Goal: Information Seeking & Learning: Learn about a topic

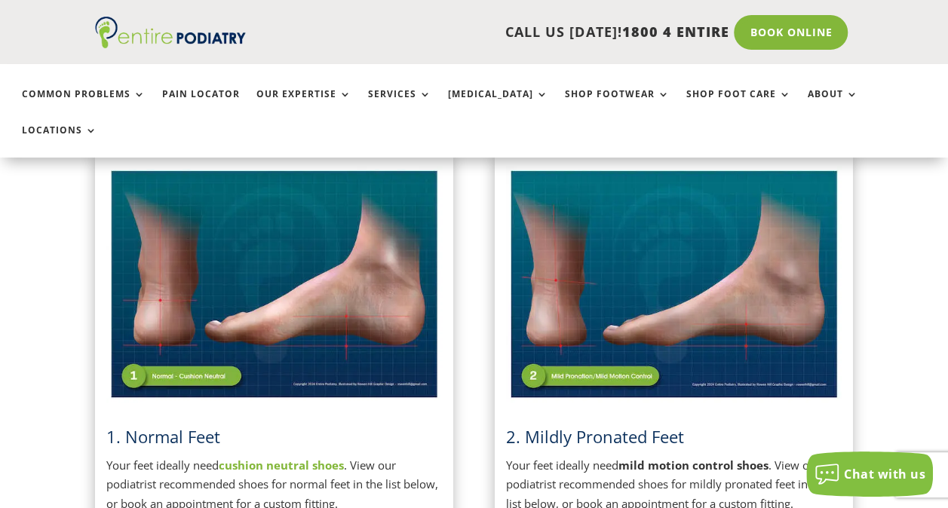
scroll to position [418, 0]
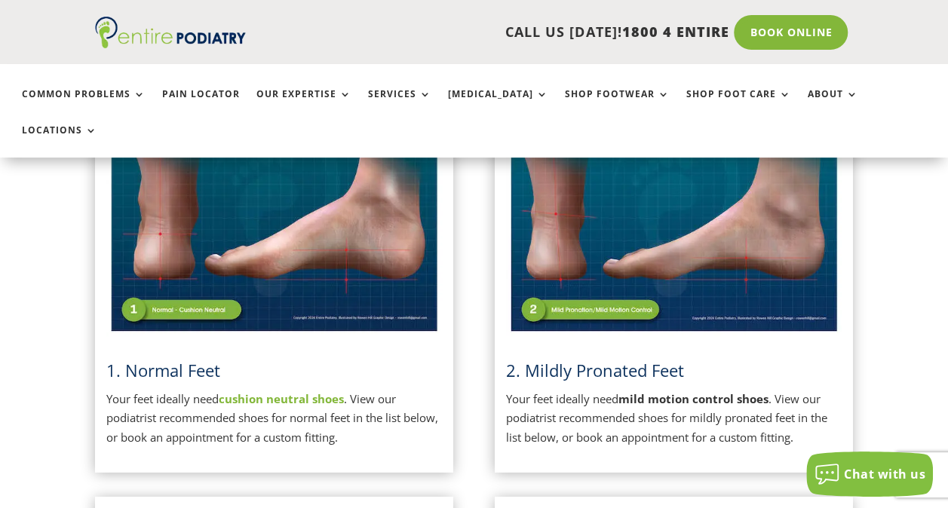
click at [231, 267] on img at bounding box center [274, 218] width 336 height 237
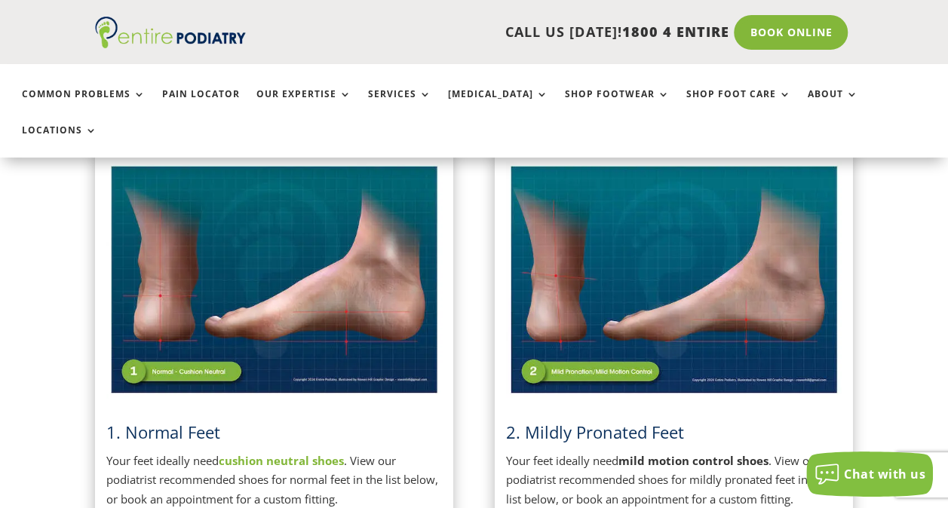
scroll to position [329, 0]
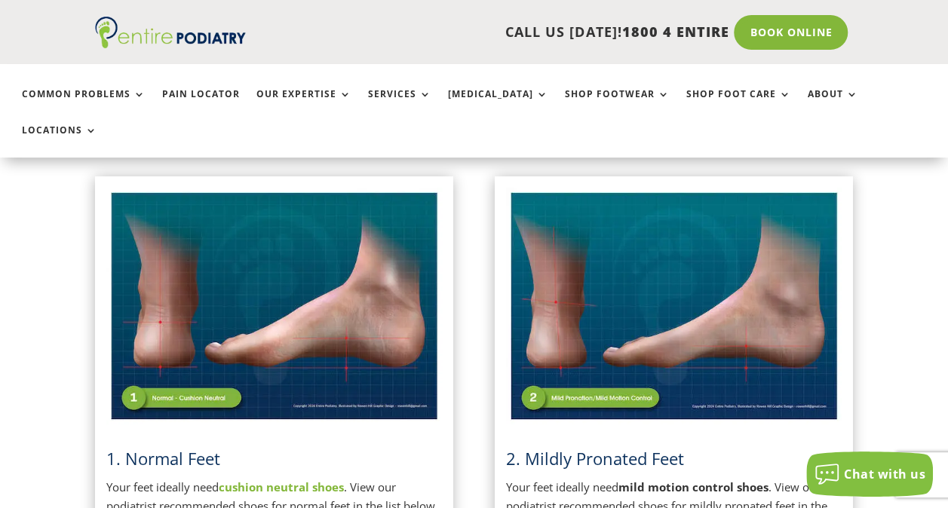
click at [712, 308] on img at bounding box center [674, 306] width 336 height 237
click at [671, 447] on span "2. Mildly Pronated Feet" at bounding box center [595, 458] width 178 height 23
click at [687, 247] on img at bounding box center [674, 306] width 336 height 237
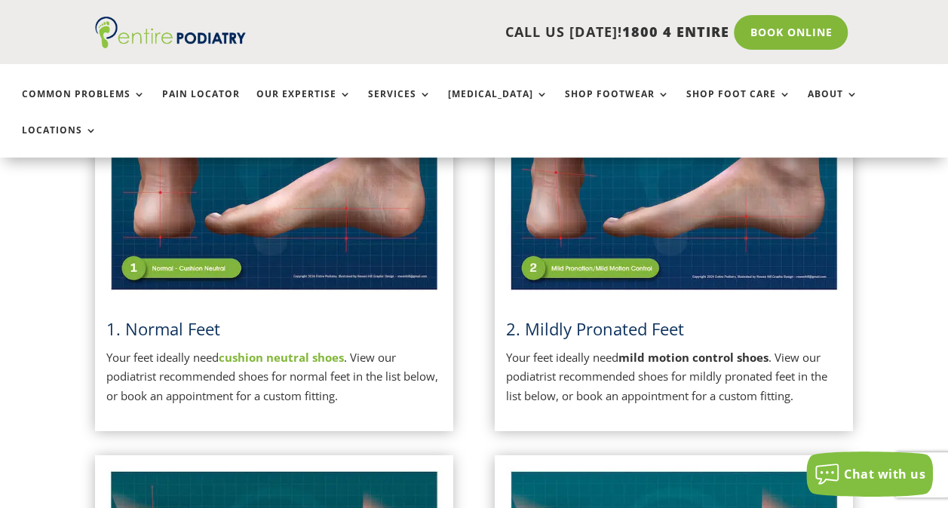
click at [680, 194] on img at bounding box center [674, 176] width 336 height 237
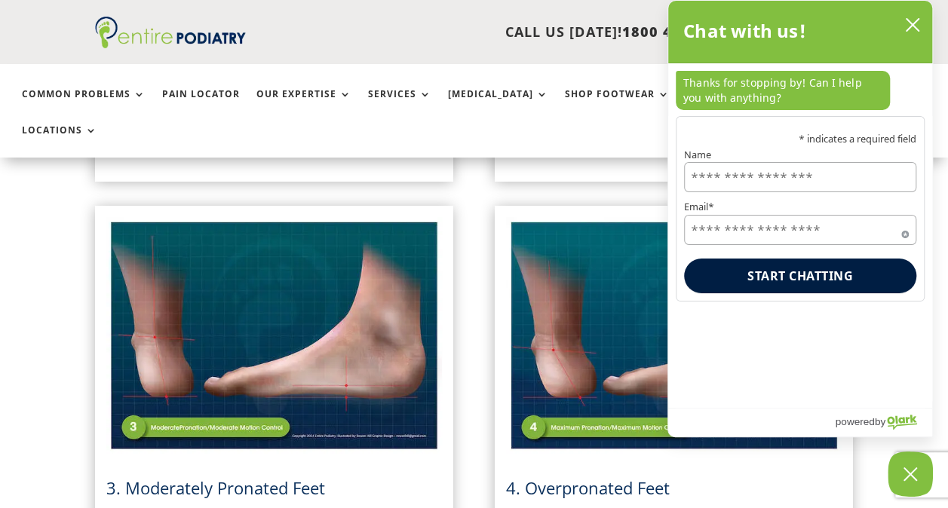
scroll to position [710, 0]
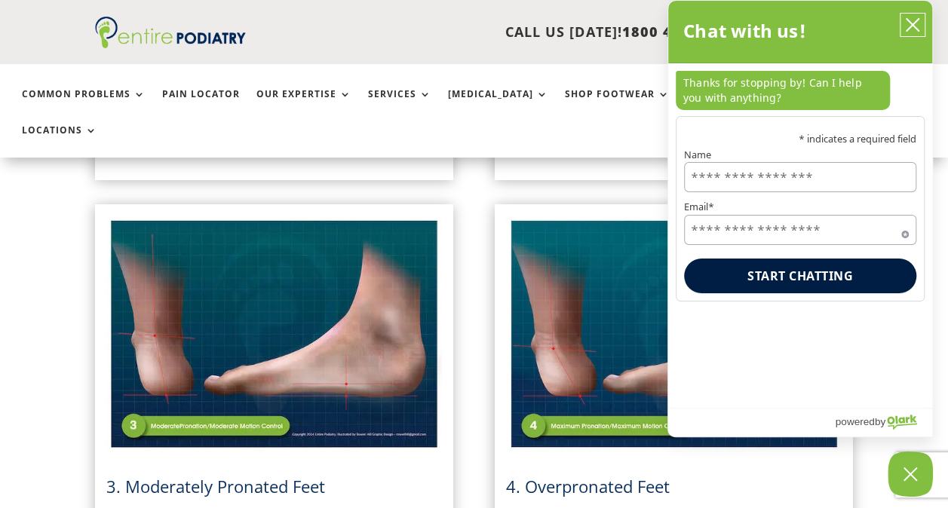
click at [918, 20] on icon "close chatbox" at bounding box center [912, 24] width 15 height 15
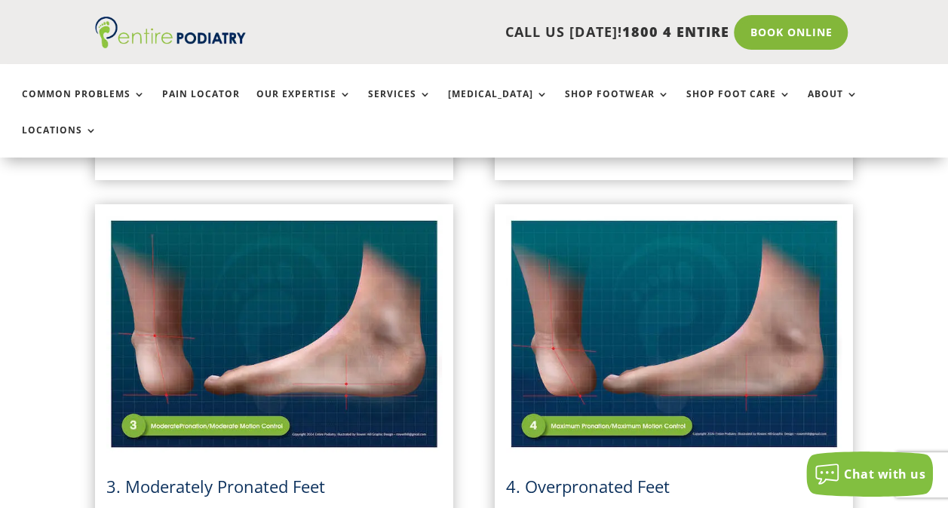
click at [219, 475] on span "3. Moderately Pronated Feet" at bounding box center [215, 486] width 219 height 23
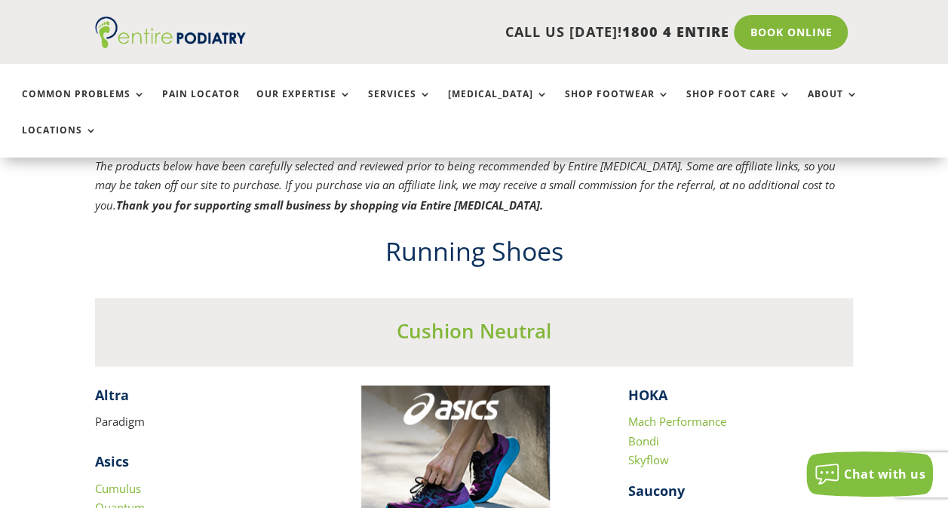
scroll to position [1218, 0]
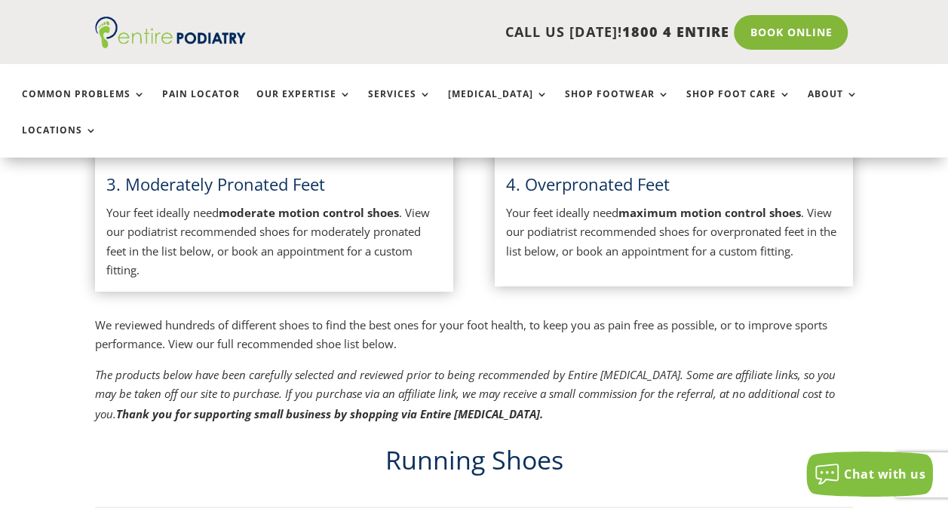
scroll to position [1012, 0]
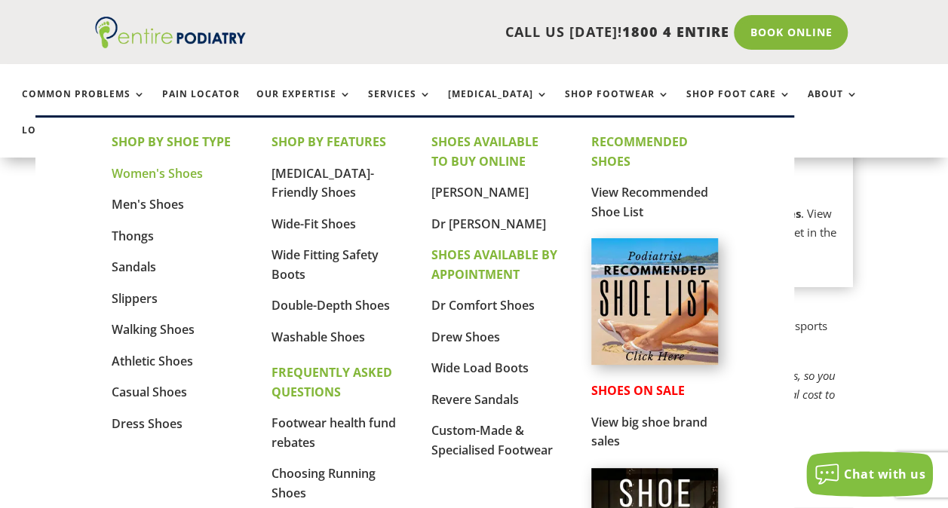
click at [170, 173] on link "Women's Shoes" at bounding box center [157, 173] width 91 height 17
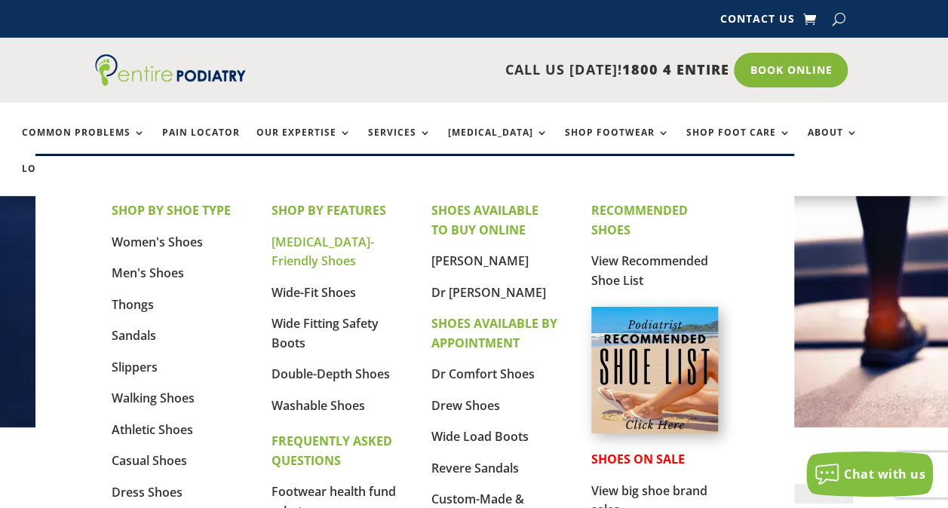
click at [309, 243] on link "[MEDICAL_DATA]-Friendly Shoes" at bounding box center [322, 252] width 103 height 36
click at [327, 292] on link "Wide-Fit Shoes" at bounding box center [313, 292] width 84 height 17
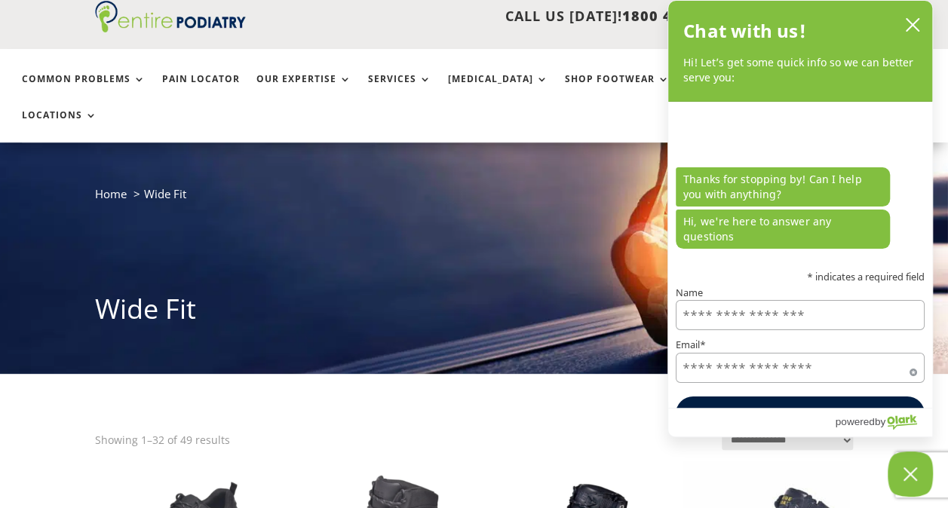
scroll to position [15, 0]
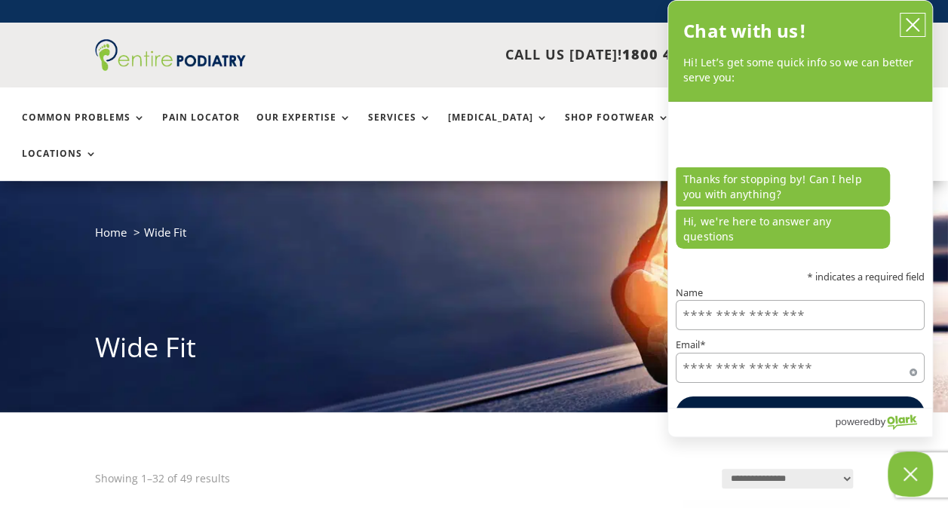
click at [918, 15] on button "close chatbox" at bounding box center [912, 25] width 24 height 23
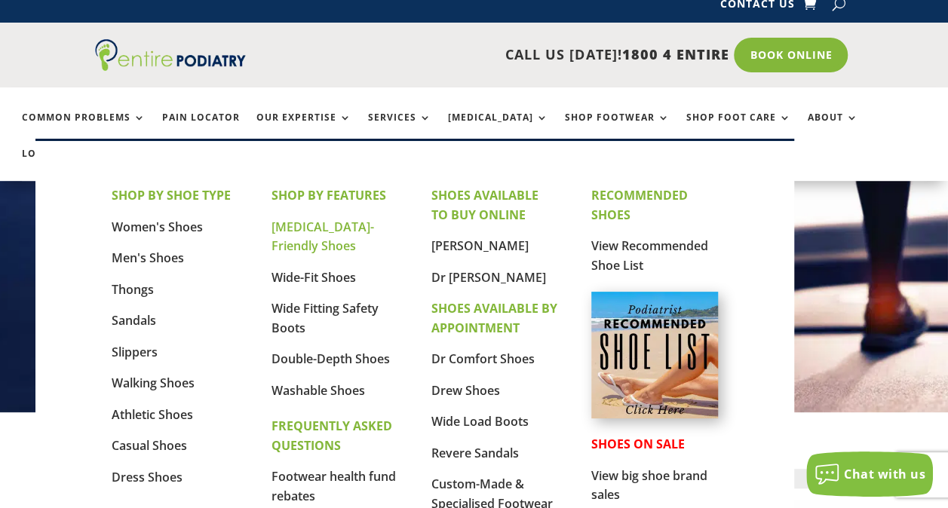
click at [291, 226] on link "[MEDICAL_DATA]-Friendly Shoes" at bounding box center [322, 237] width 103 height 36
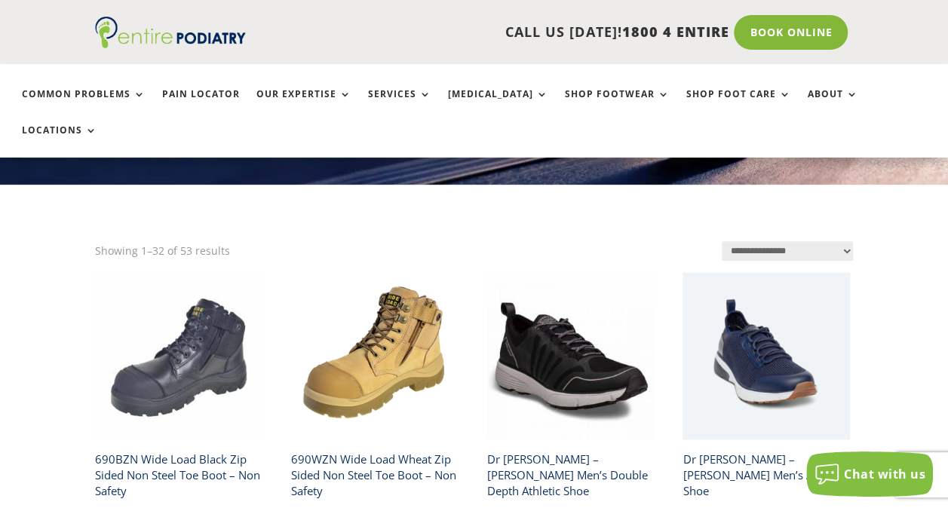
click at [135, 446] on h2 "690BZN Wide Load Black Zip Sided Non Steel Toe Boot – Non Safety" at bounding box center [178, 475] width 167 height 59
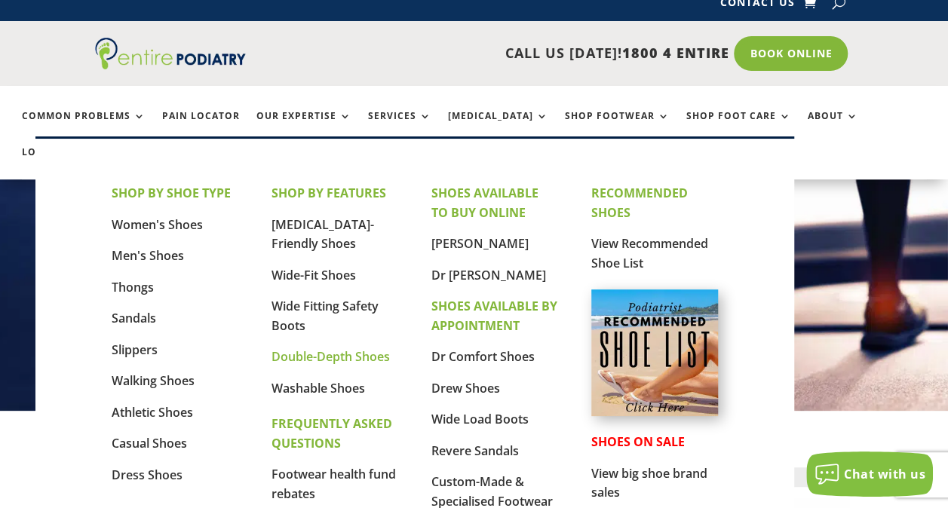
click at [330, 359] on link "Double-Depth Shoes" at bounding box center [330, 356] width 118 height 17
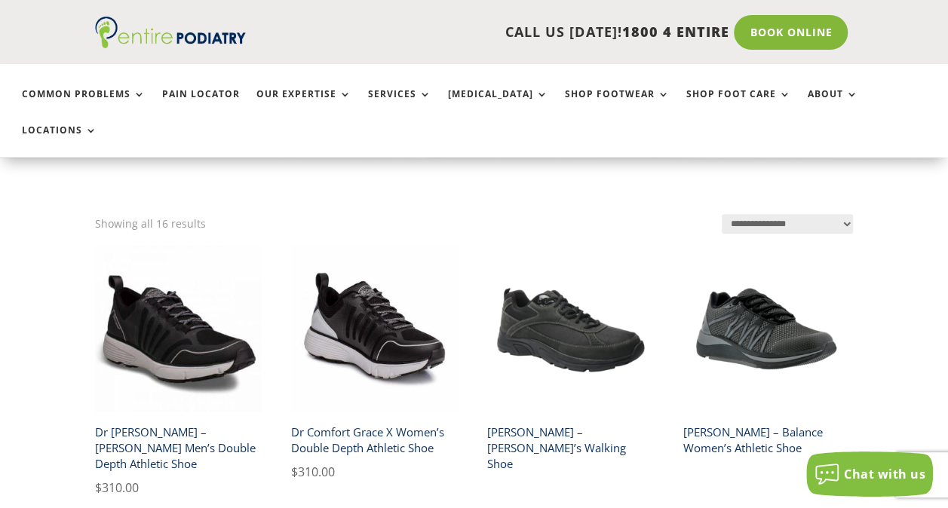
scroll to position [332, 0]
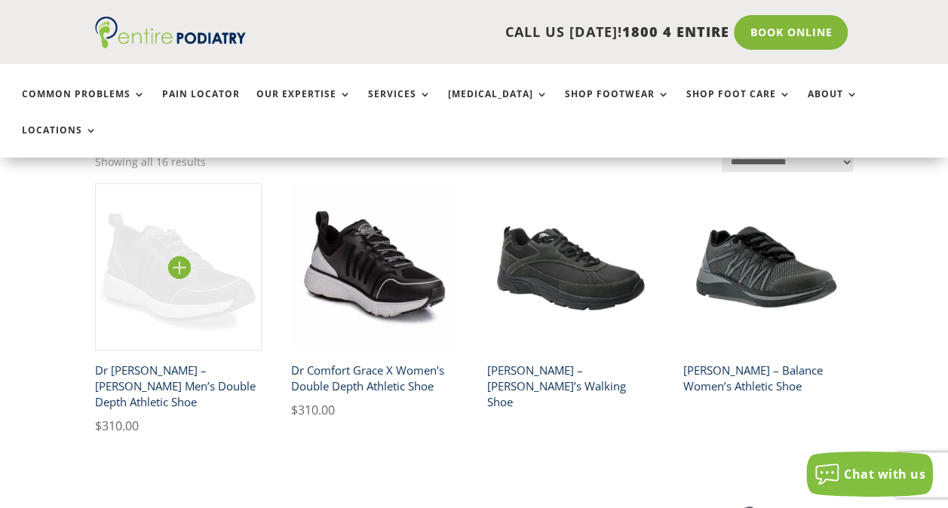
click at [170, 265] on img at bounding box center [178, 266] width 167 height 167
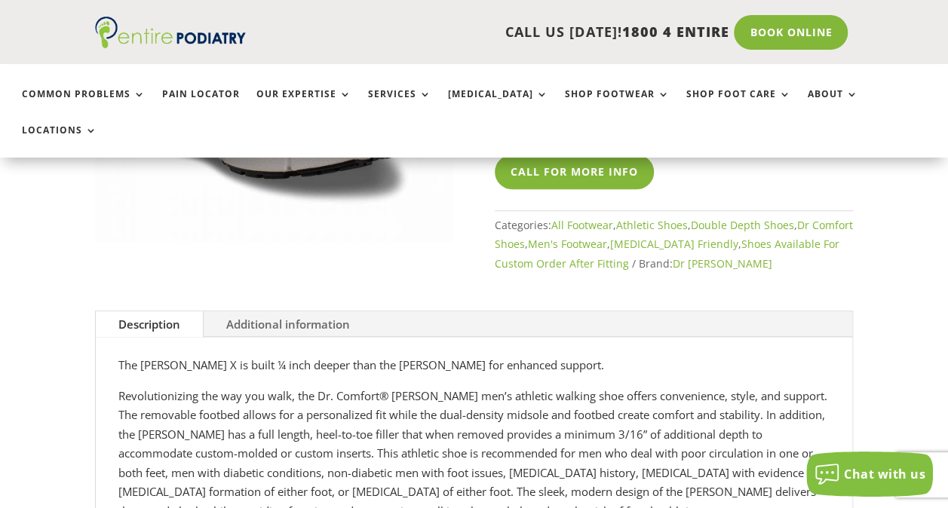
scroll to position [363, 0]
click at [308, 313] on link "Additional information" at bounding box center [288, 326] width 169 height 26
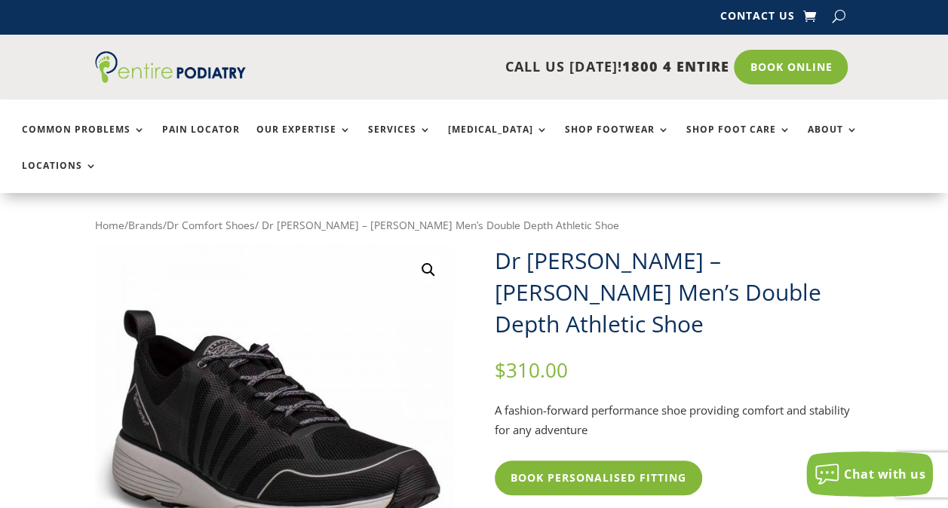
scroll to position [0, 0]
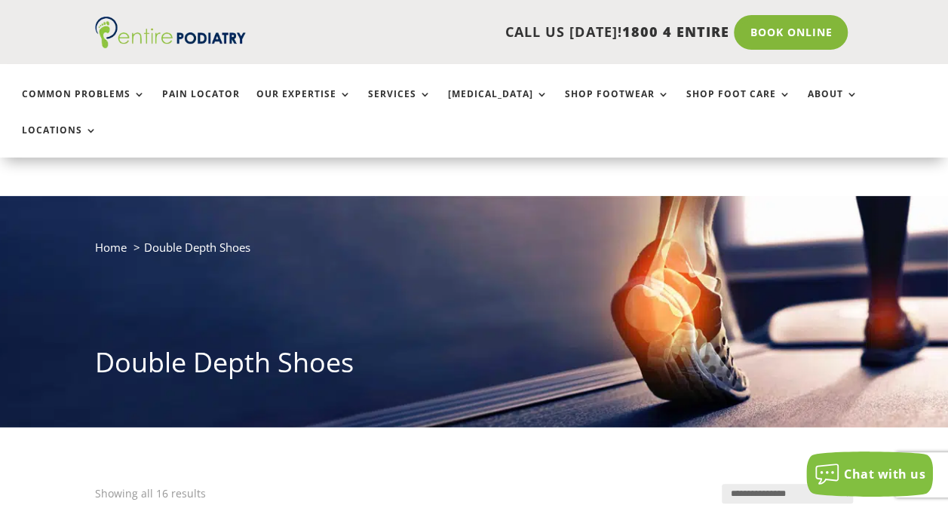
scroll to position [140, 0]
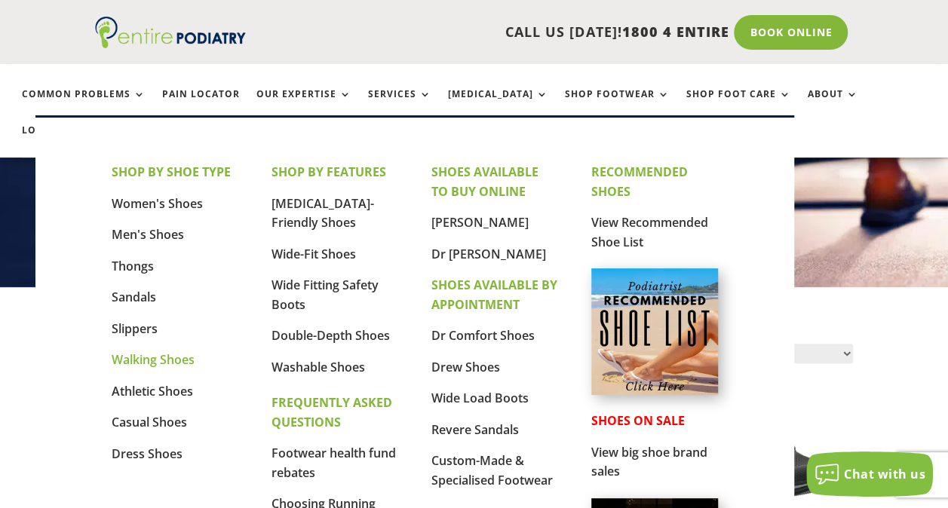
click at [169, 360] on link "Walking Shoes" at bounding box center [153, 359] width 83 height 17
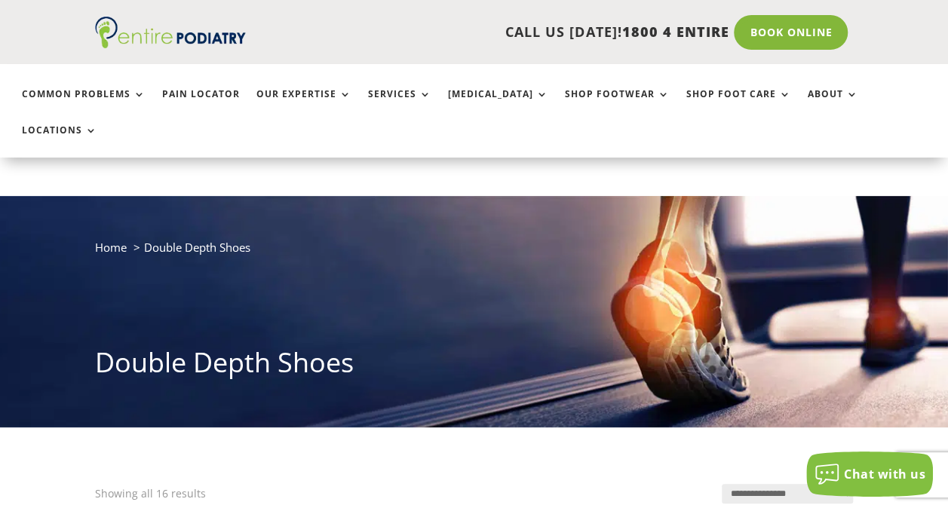
scroll to position [73, 0]
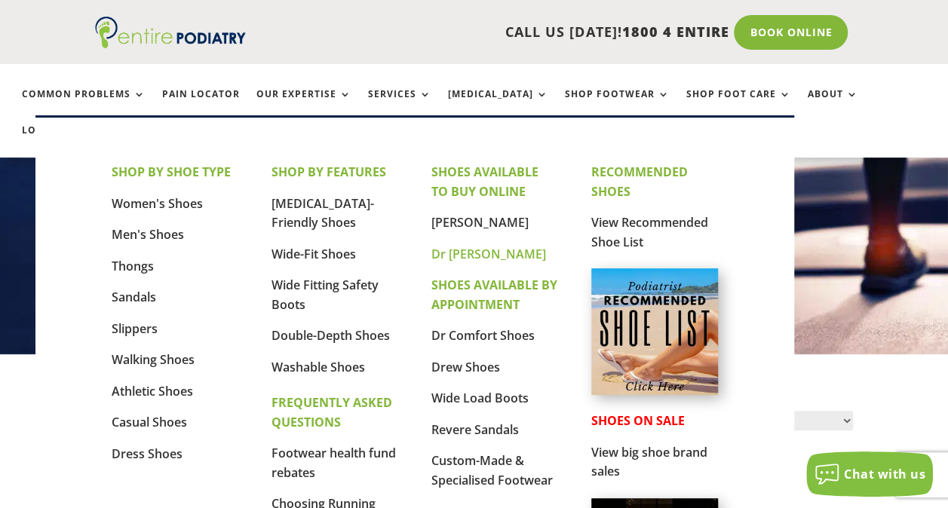
click at [498, 256] on link "Dr [PERSON_NAME]" at bounding box center [488, 254] width 115 height 17
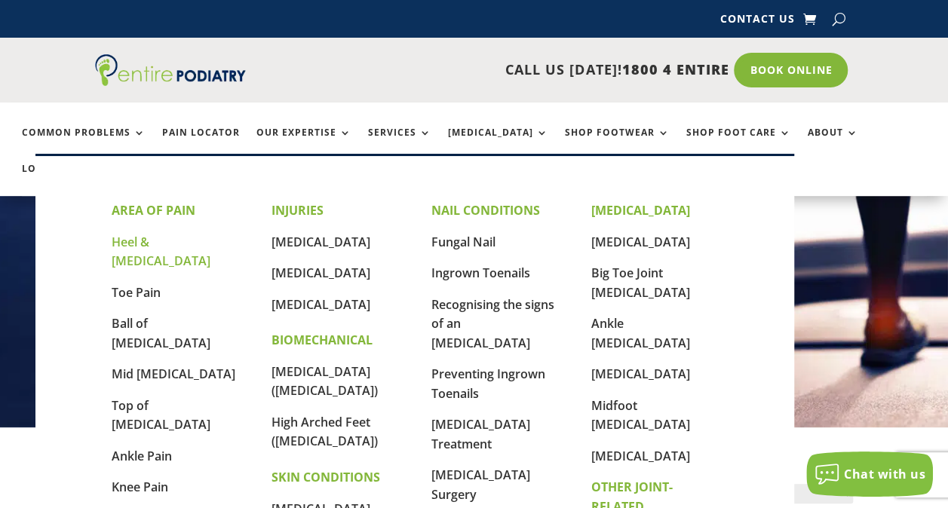
click at [155, 246] on link "Heel & [MEDICAL_DATA]" at bounding box center [161, 252] width 99 height 36
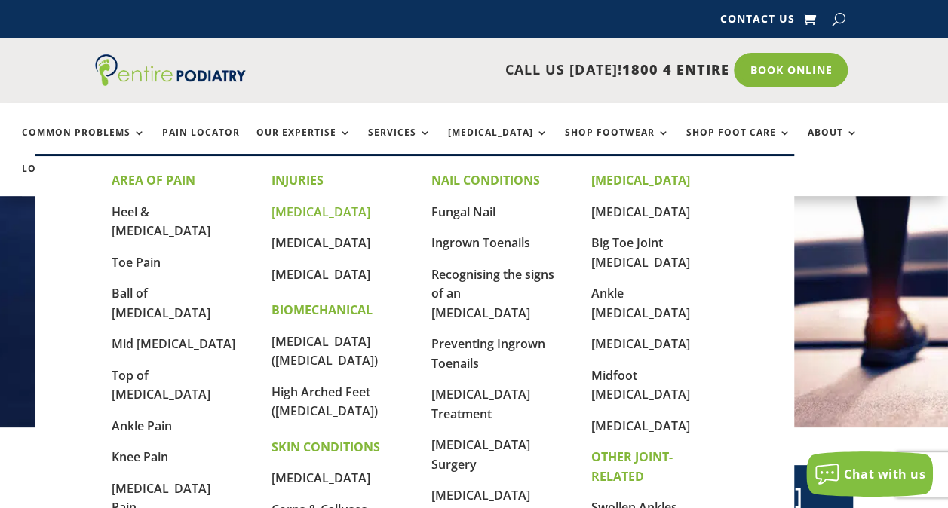
click at [326, 218] on link "[MEDICAL_DATA]" at bounding box center [320, 212] width 99 height 17
